Goal: Transaction & Acquisition: Subscribe to service/newsletter

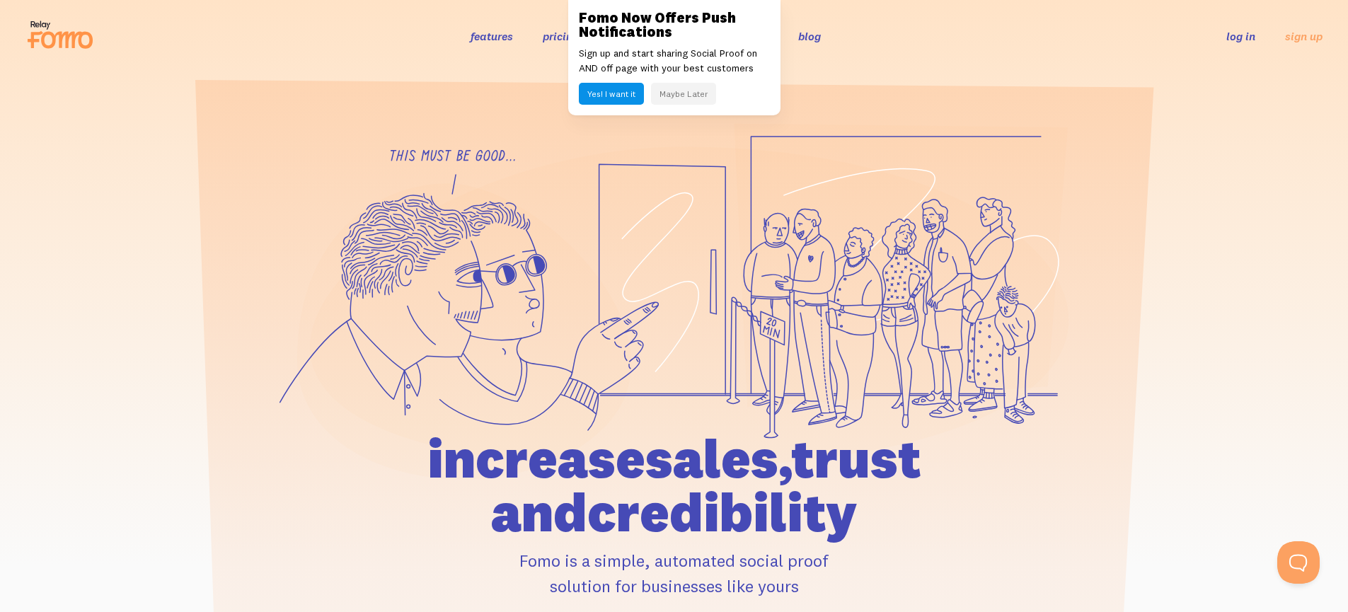
click at [608, 89] on button "Yes! I want it" at bounding box center [611, 94] width 65 height 22
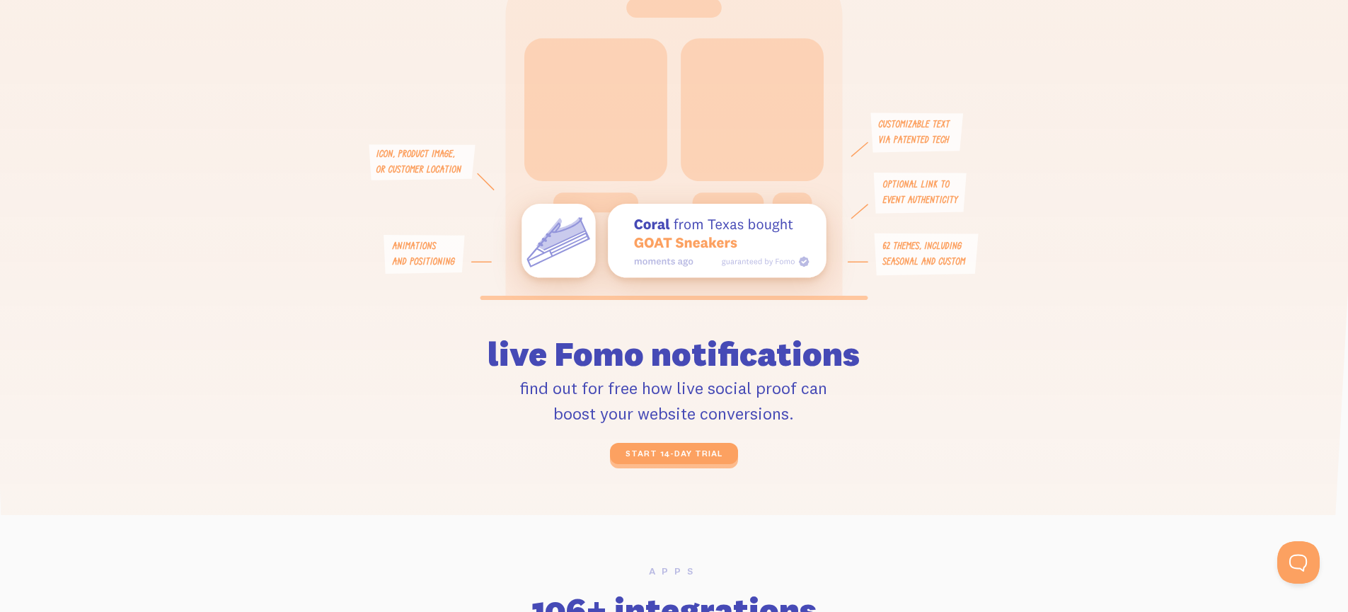
scroll to position [3288, 0]
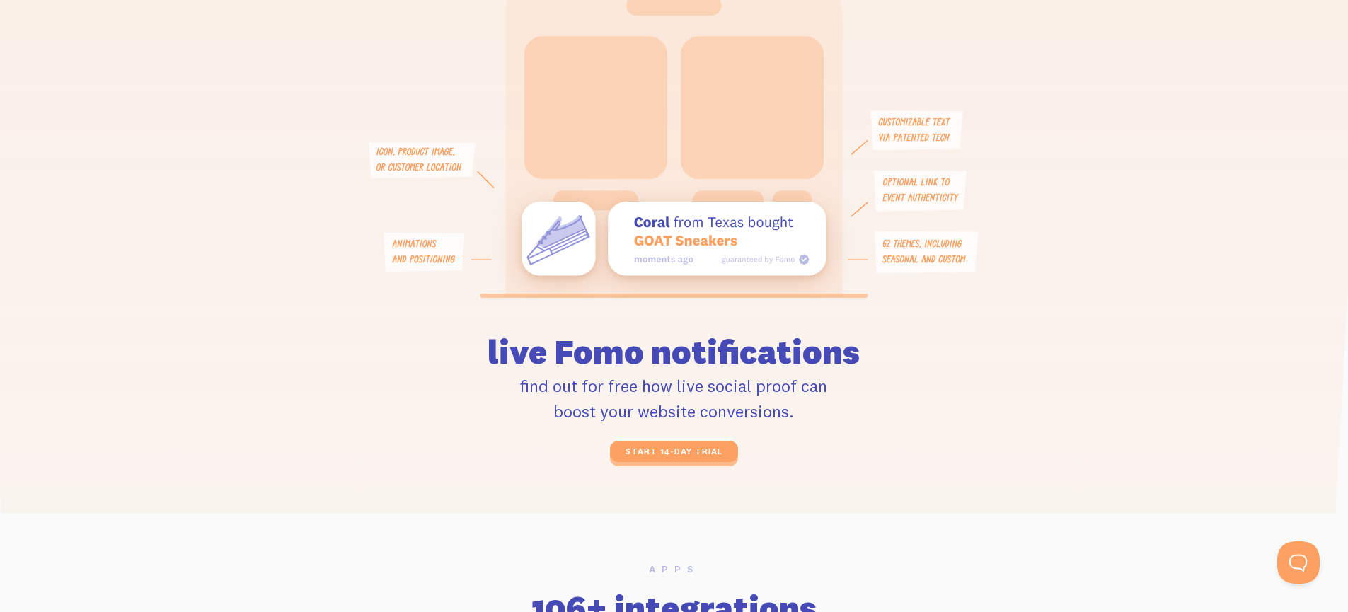
click at [563, 385] on p "find out for free how live social proof can boost your website conversions." at bounding box center [674, 398] width 586 height 51
click at [494, 417] on p "find out for free how live social proof can boost your website conversions." at bounding box center [674, 398] width 586 height 51
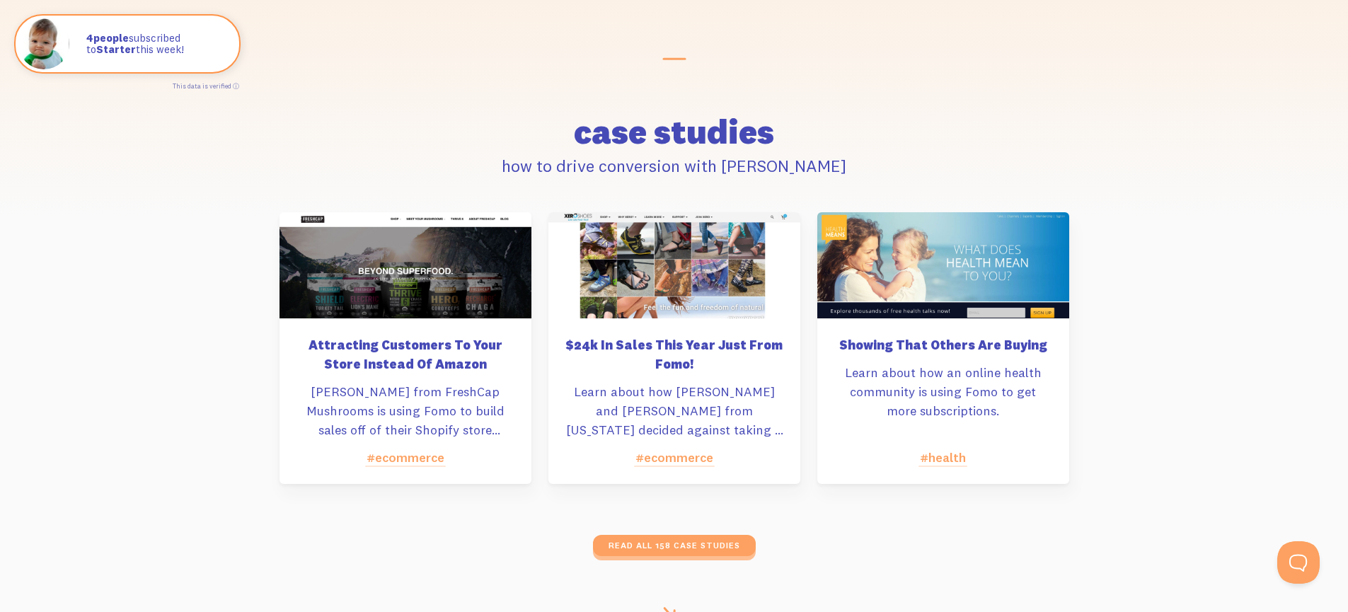
scroll to position [6486, 0]
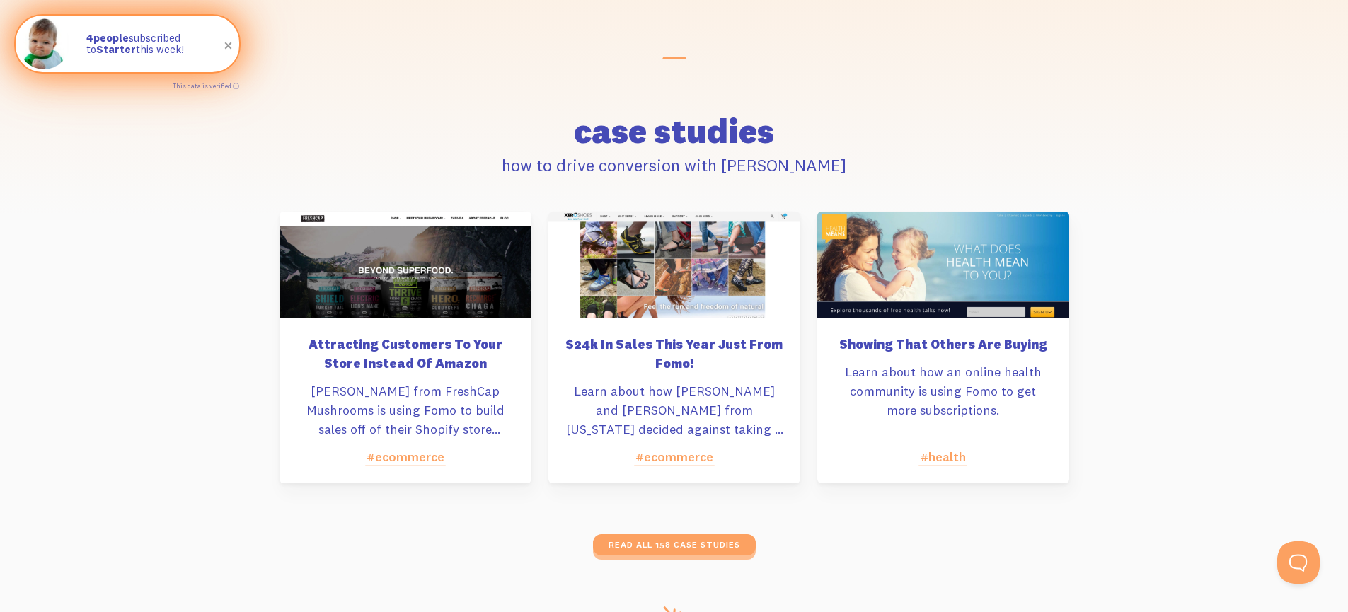
click at [101, 35] on strong "4 people" at bounding box center [107, 37] width 42 height 13
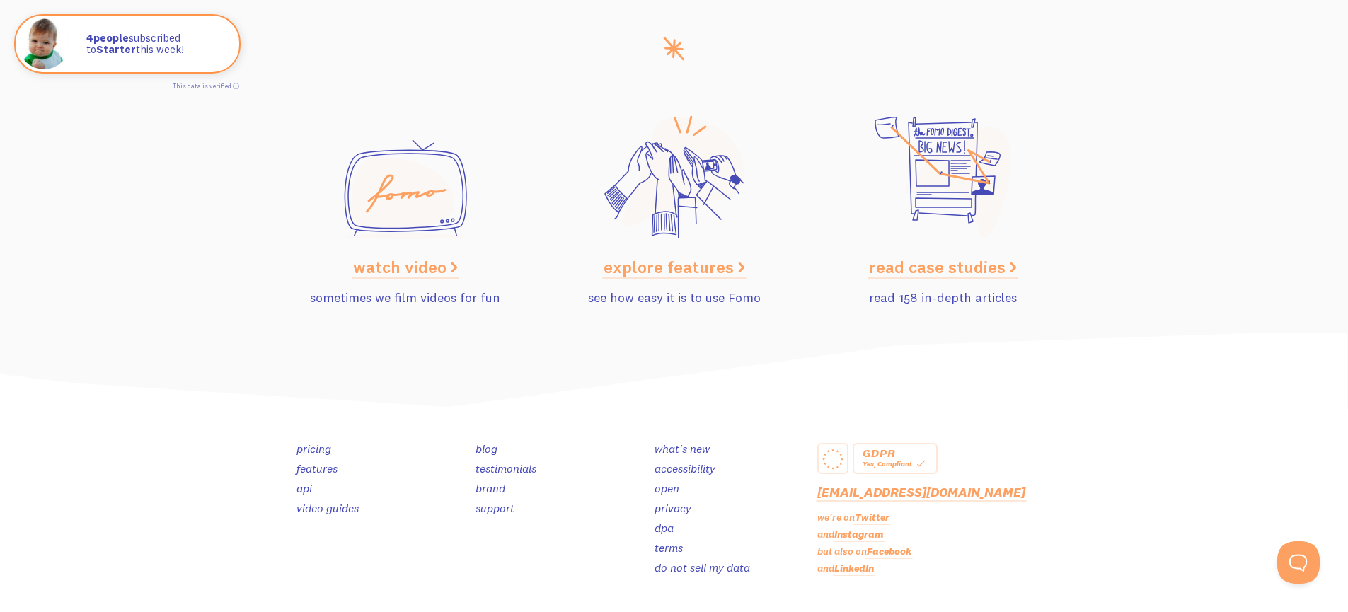
scroll to position [7129, 0]
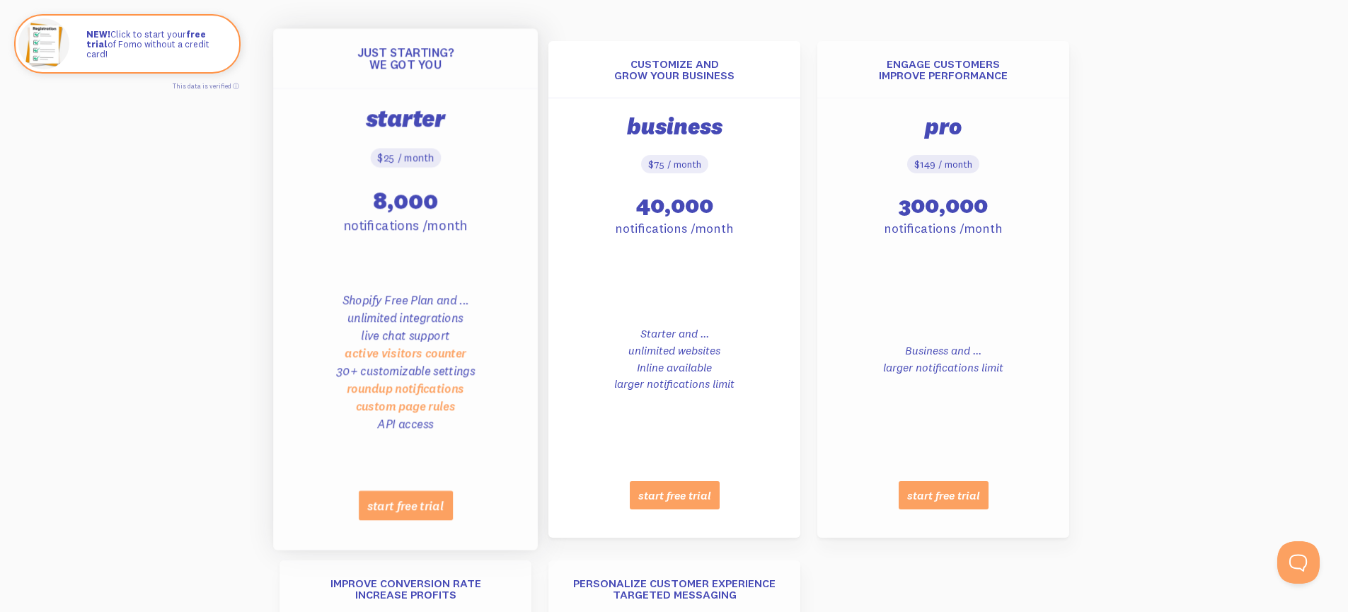
scroll to position [664, 0]
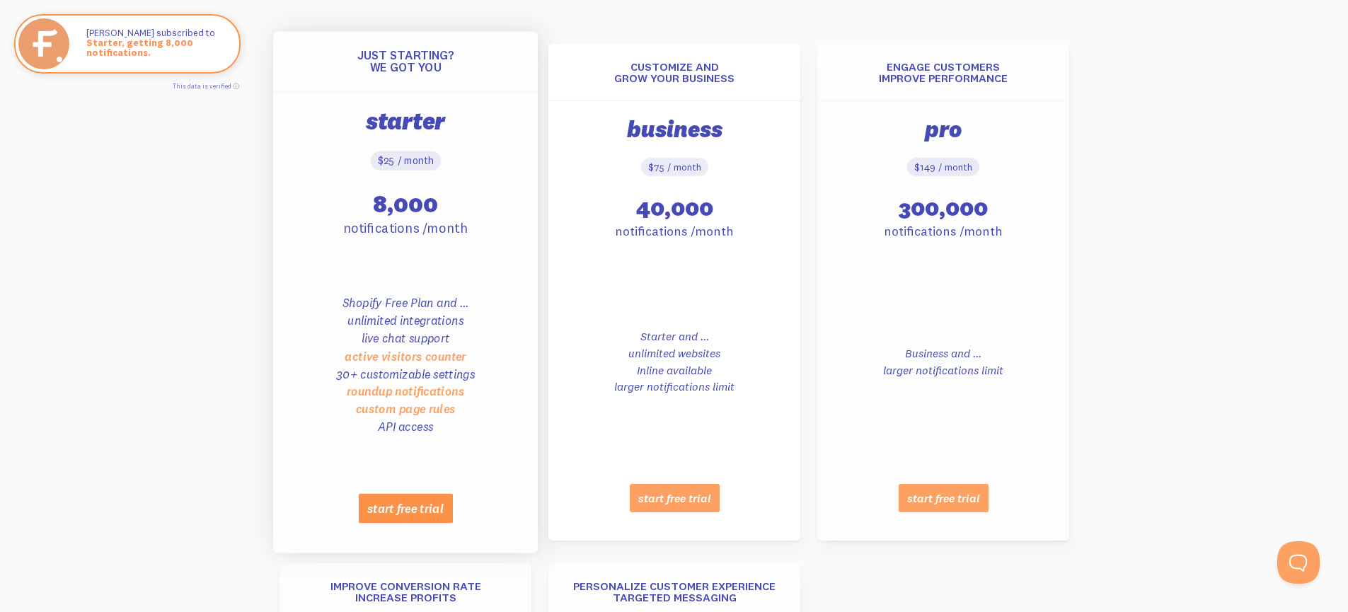
click at [433, 515] on link "start free trial" at bounding box center [405, 509] width 94 height 30
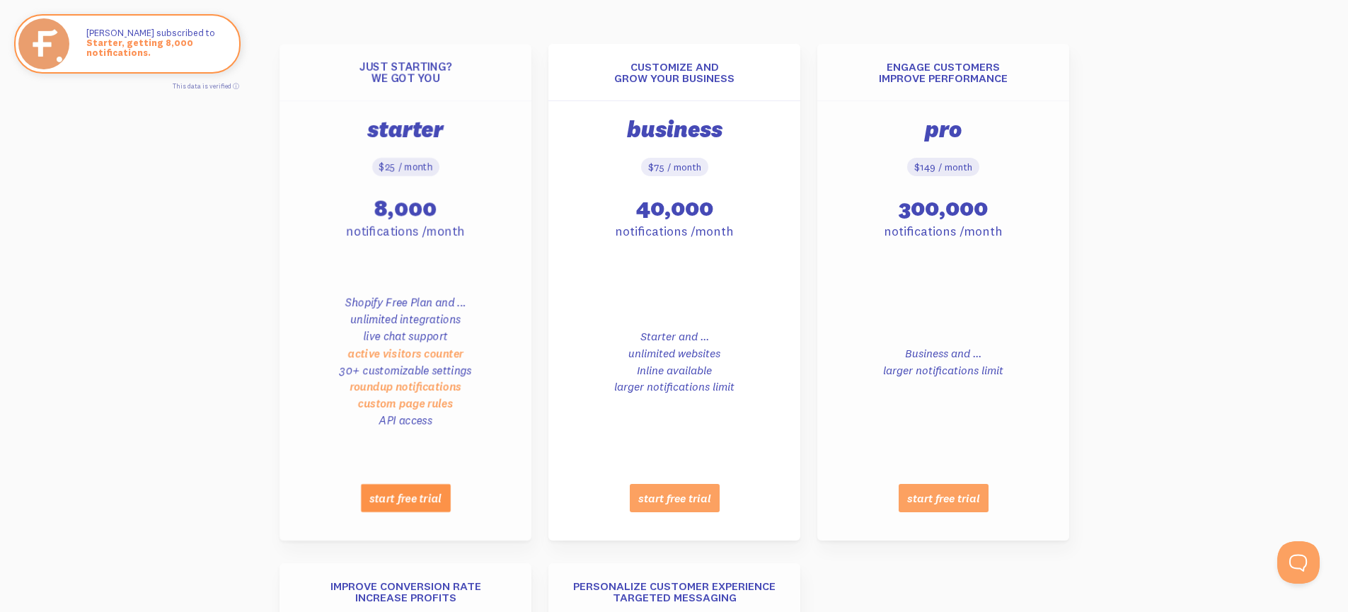
scroll to position [973, 0]
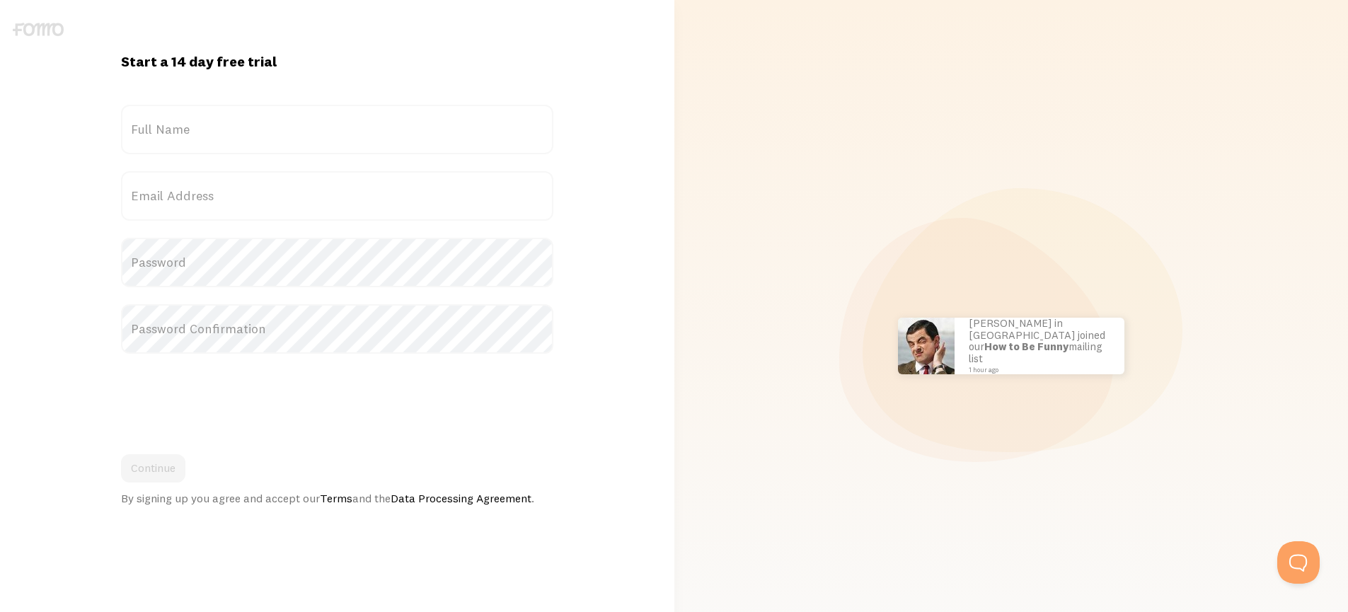
click at [254, 131] on label "Full Name" at bounding box center [337, 130] width 432 height 50
click at [254, 131] on input "Full Name" at bounding box center [337, 130] width 432 height 50
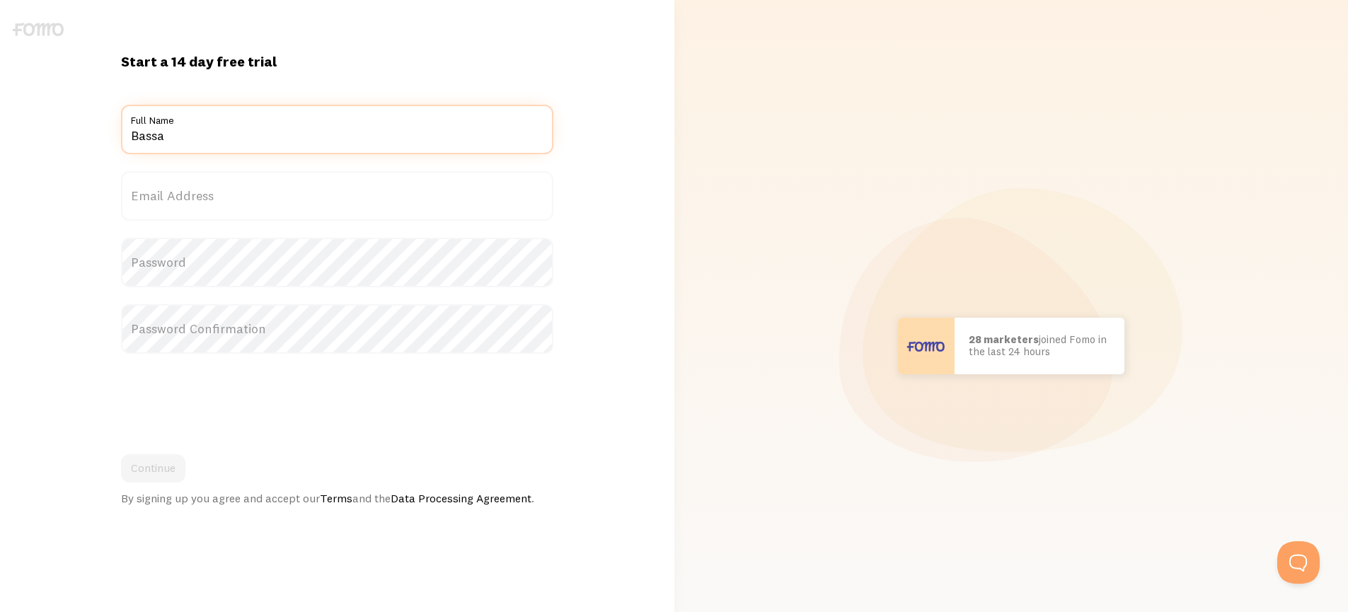
type input "Bassam"
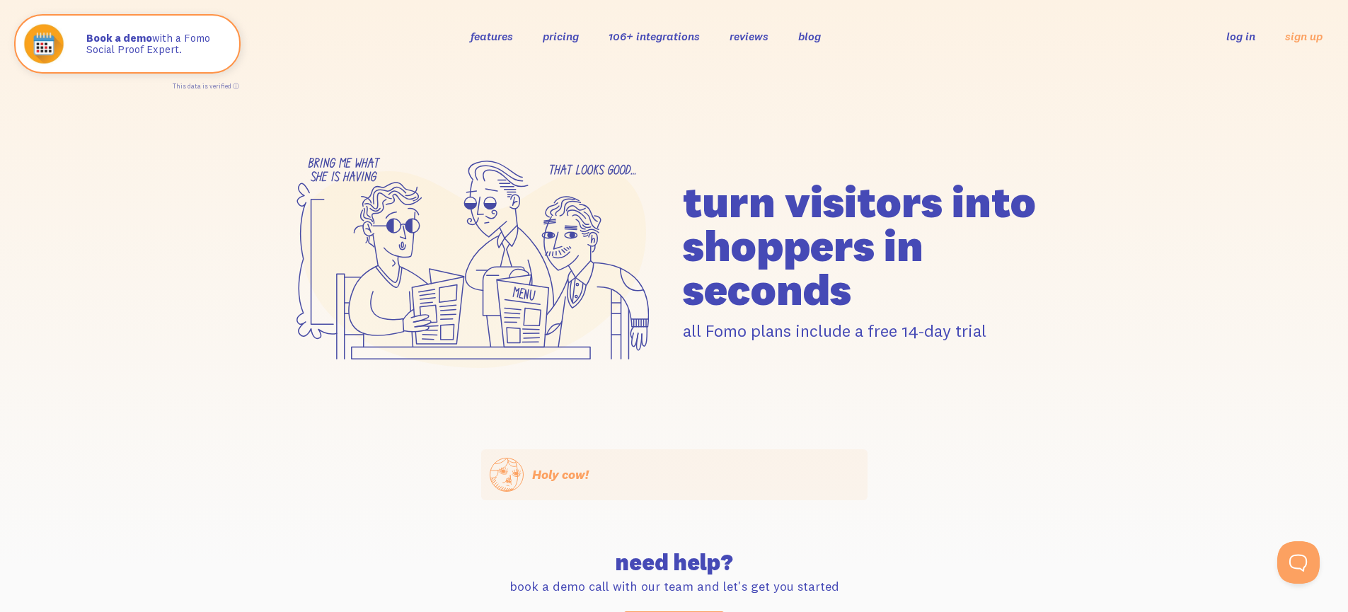
drag, startPoint x: 695, startPoint y: 205, endPoint x: 855, endPoint y: 299, distance: 185.5
click at [855, 299] on h1 "turn visitors into shoppers in seconds" at bounding box center [876, 246] width 386 height 132
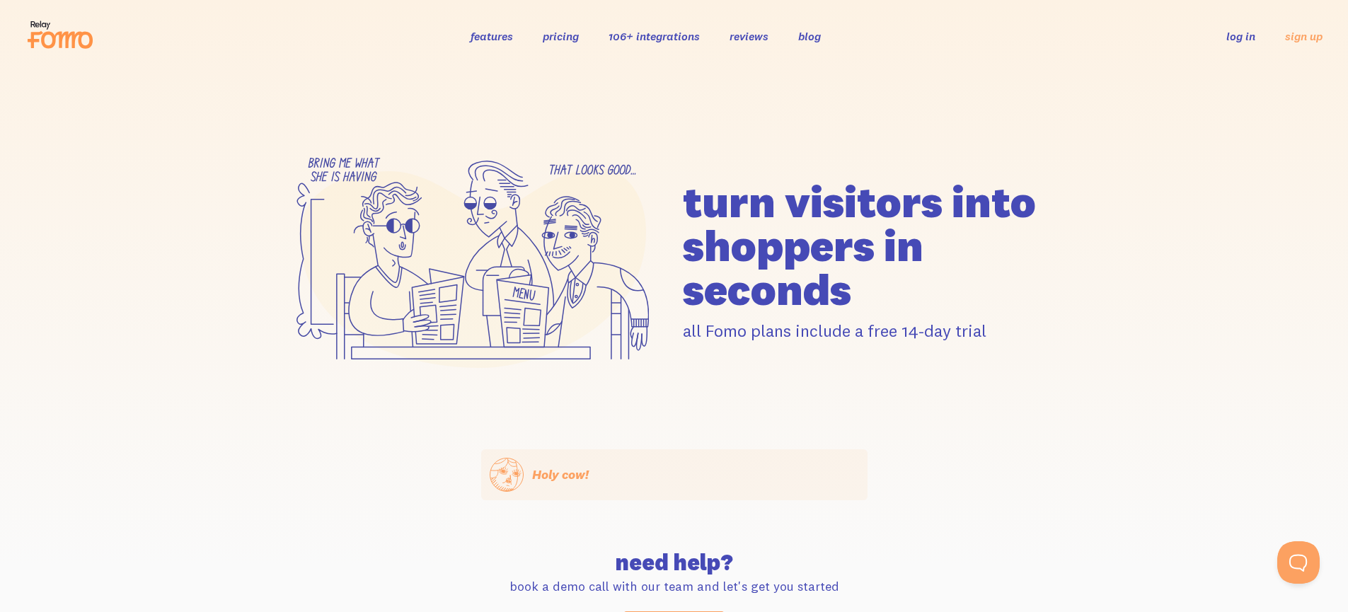
drag, startPoint x: 994, startPoint y: 335, endPoint x: 683, endPoint y: 334, distance: 311.2
click at [683, 334] on p "all Fomo plans include a free 14-day trial" at bounding box center [876, 331] width 386 height 22
click at [124, 162] on div "turn visitors into shoppers in seconds all Fomo plans include a free 14-day tri…" at bounding box center [674, 260] width 1348 height 377
drag, startPoint x: 559, startPoint y: 36, endPoint x: 545, endPoint y: 89, distance: 54.9
click at [558, 36] on link "pricing" at bounding box center [561, 36] width 36 height 14
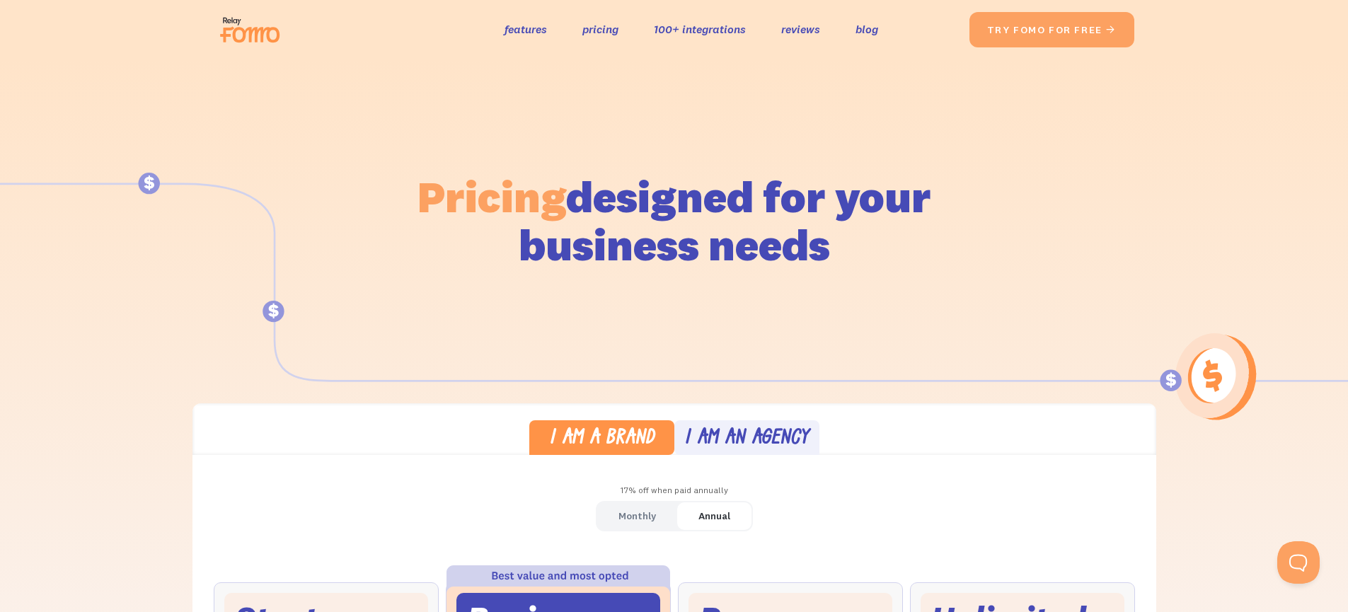
click at [238, 26] on img at bounding box center [253, 29] width 79 height 45
